Goal: Task Accomplishment & Management: Complete application form

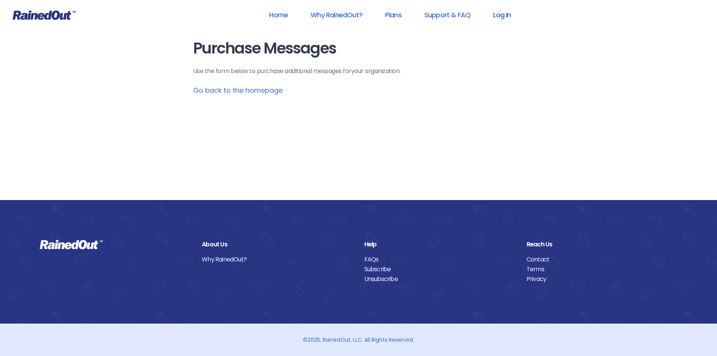
click at [508, 14] on link "Log In" at bounding box center [502, 14] width 37 height 17
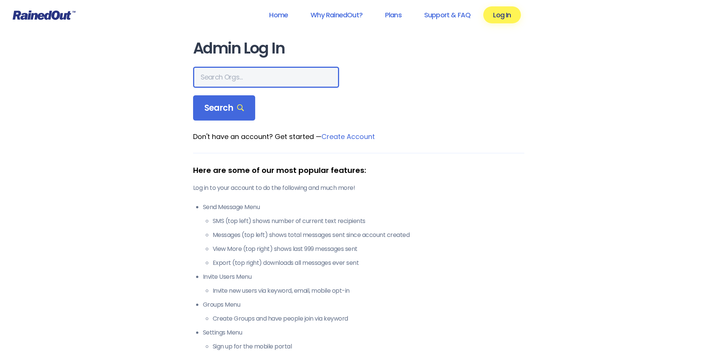
click at [259, 77] on input "text" at bounding box center [266, 77] width 146 height 21
type input "hfah"
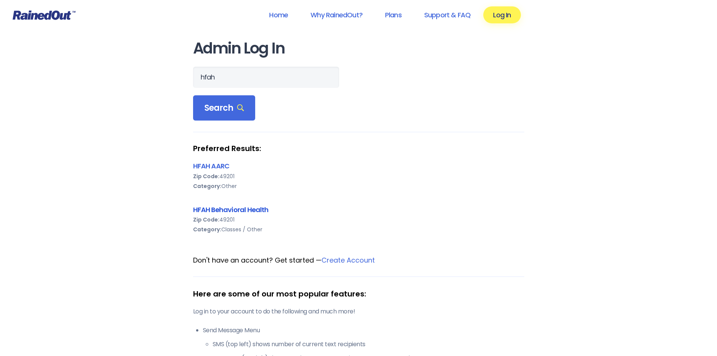
click at [243, 211] on link "HFAH Behavioral Health" at bounding box center [231, 209] width 76 height 9
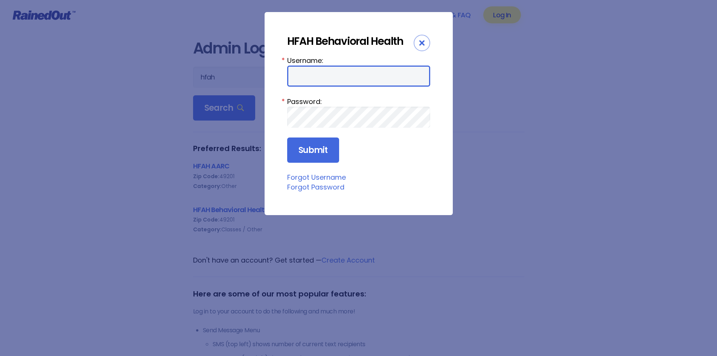
click at [302, 75] on input "Username:" at bounding box center [358, 76] width 143 height 21
type input "ChargeNurse"
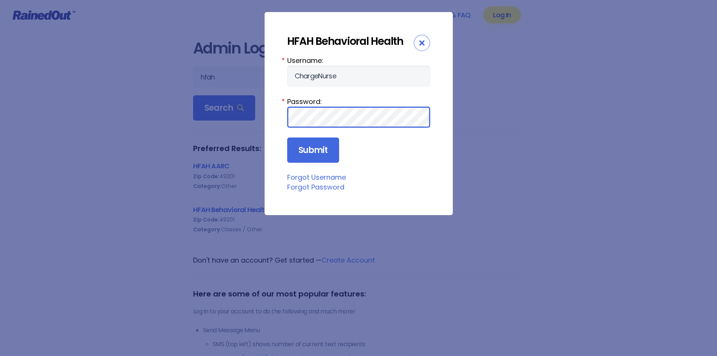
click at [287, 137] on input "Submit" at bounding box center [313, 150] width 52 height 26
